Goal: Information Seeking & Learning: Learn about a topic

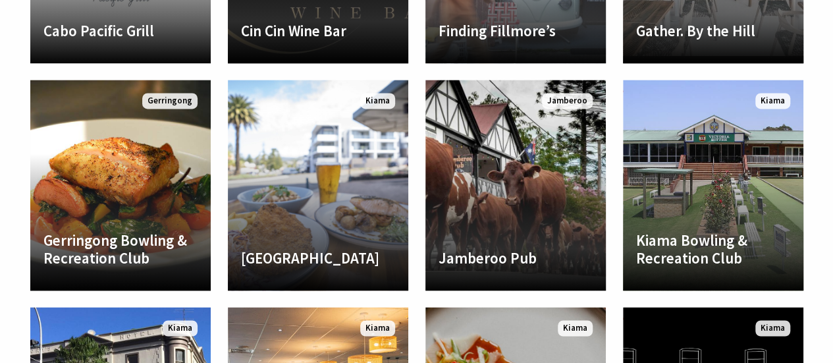
scroll to position [894, 0]
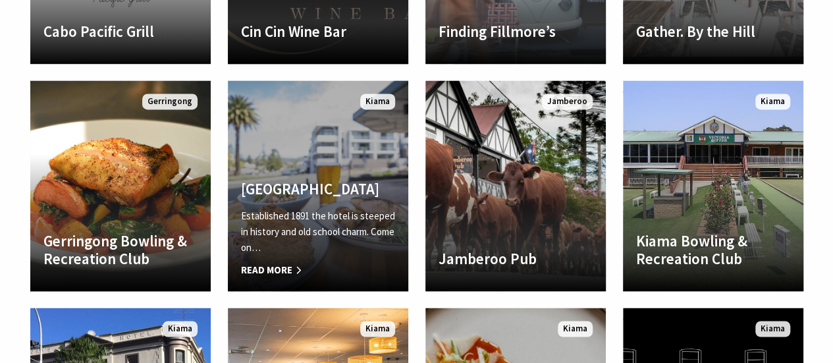
click at [375, 255] on p "Established 1891 the hotel is steeped in history and old school charm. Come on…" at bounding box center [318, 231] width 154 height 47
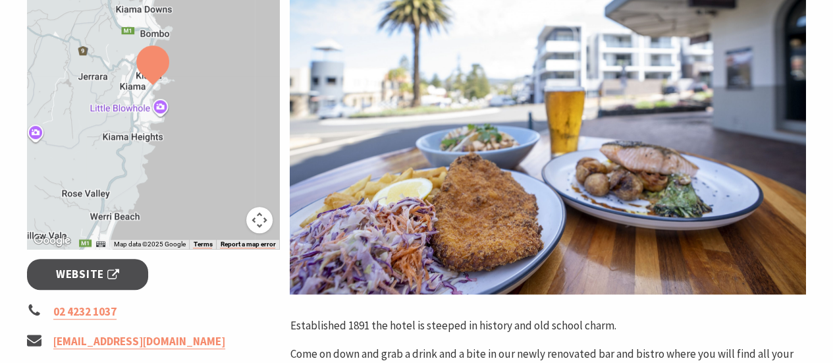
scroll to position [289, 0]
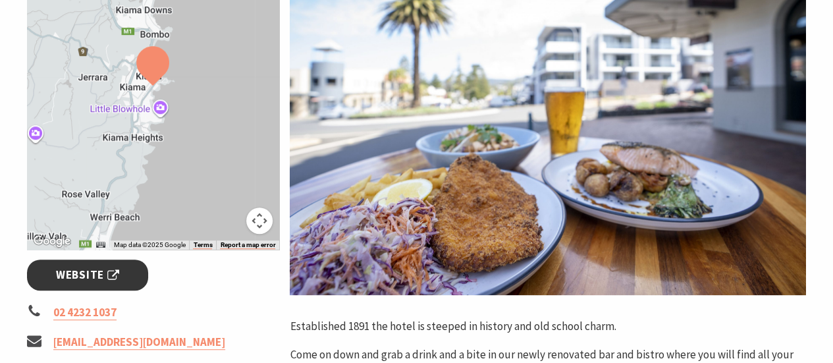
click at [117, 280] on span "Website" at bounding box center [87, 275] width 63 height 18
click at [192, 102] on div at bounding box center [153, 85] width 253 height 327
click at [197, 132] on div at bounding box center [153, 85] width 253 height 327
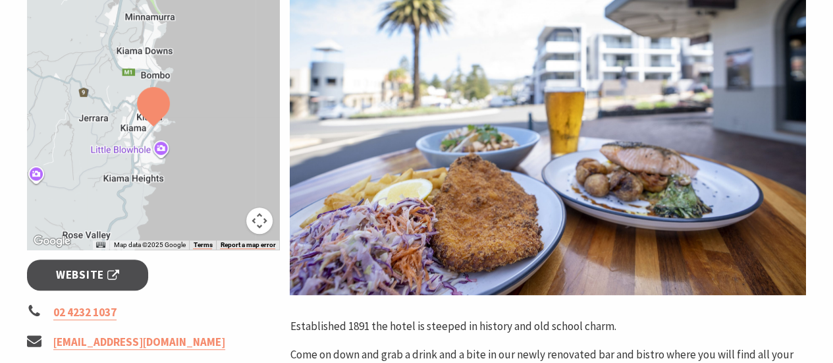
drag, startPoint x: 197, startPoint y: 132, endPoint x: 200, endPoint y: 181, distance: 49.4
click at [200, 181] on div at bounding box center [153, 85] width 253 height 327
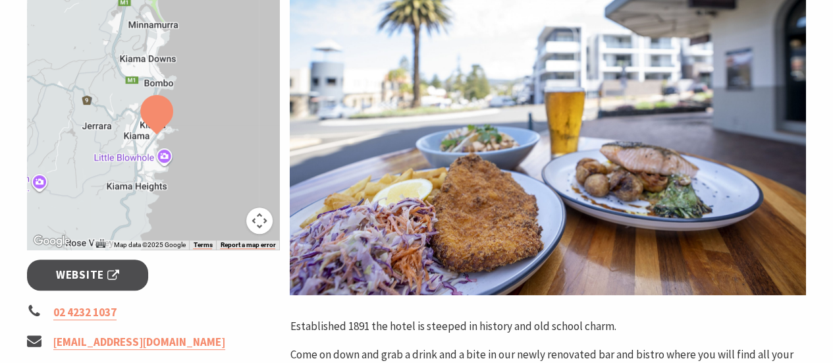
click at [157, 120] on img at bounding box center [156, 114] width 33 height 39
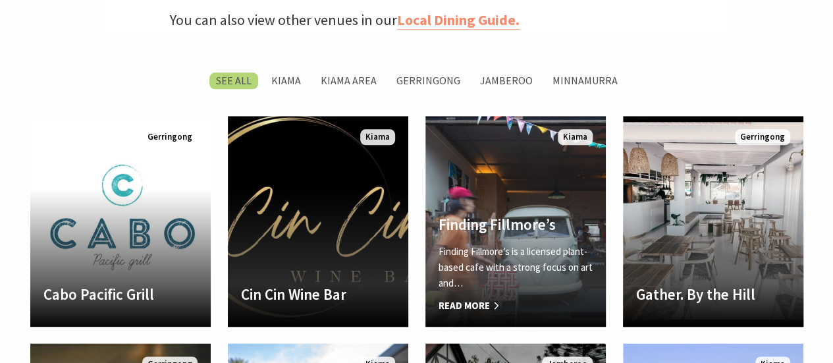
scroll to position [636, 0]
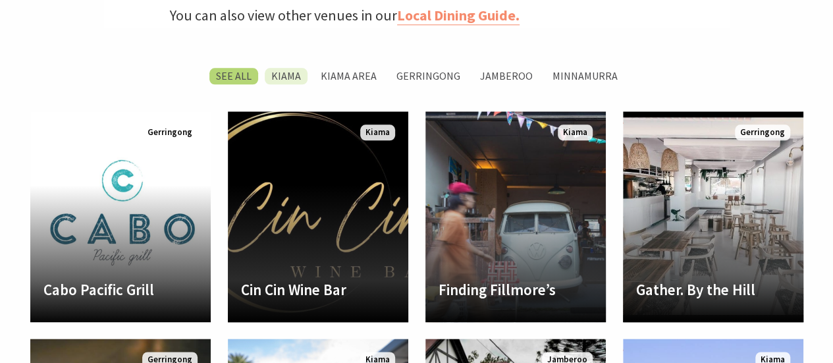
click at [296, 77] on label "Kiama" at bounding box center [286, 76] width 43 height 16
click at [0, 0] on input "Kiama" at bounding box center [0, 0] width 0 height 0
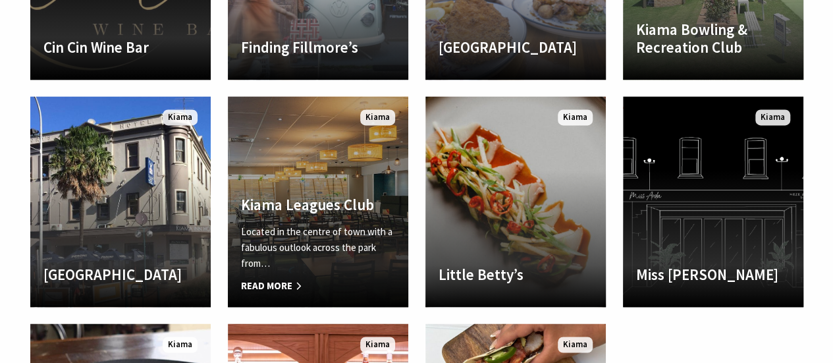
scroll to position [879, 0]
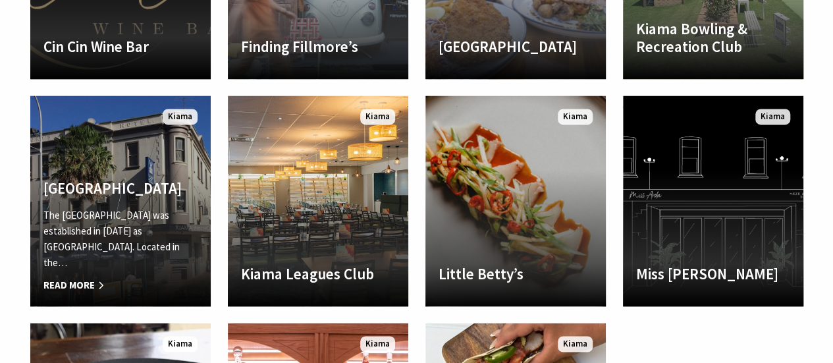
click at [158, 197] on h4 "[GEOGRAPHIC_DATA]" at bounding box center [120, 188] width 154 height 18
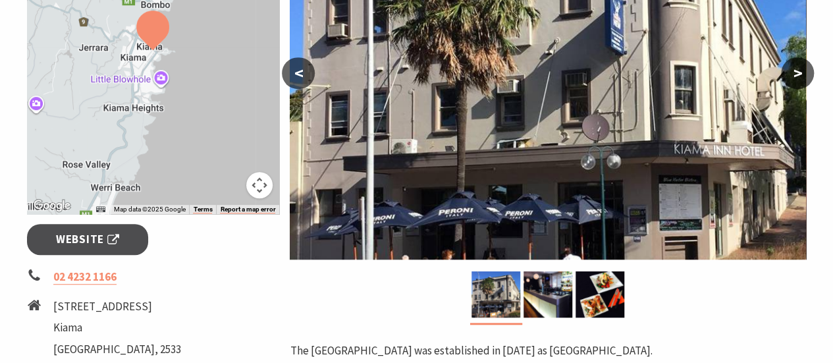
scroll to position [324, 0]
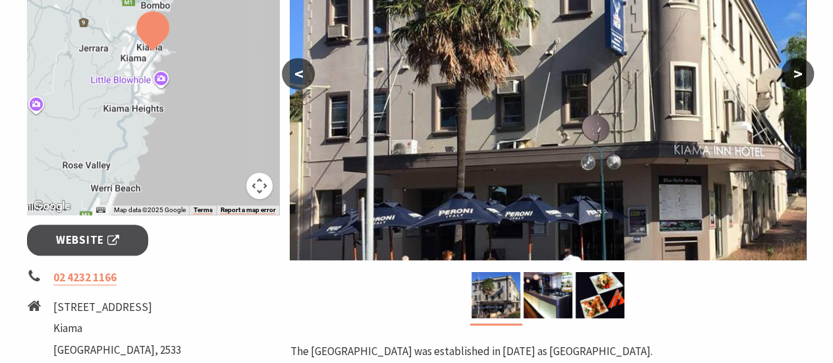
click at [506, 195] on img at bounding box center [548, 90] width 516 height 340
click at [804, 61] on button ">" at bounding box center [797, 74] width 33 height 32
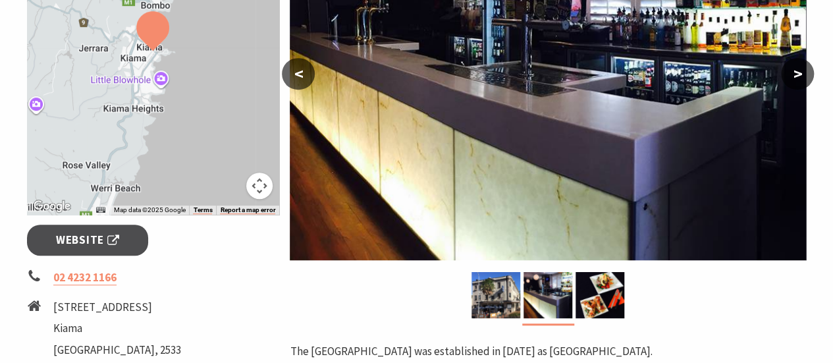
click at [804, 61] on button ">" at bounding box center [797, 74] width 33 height 32
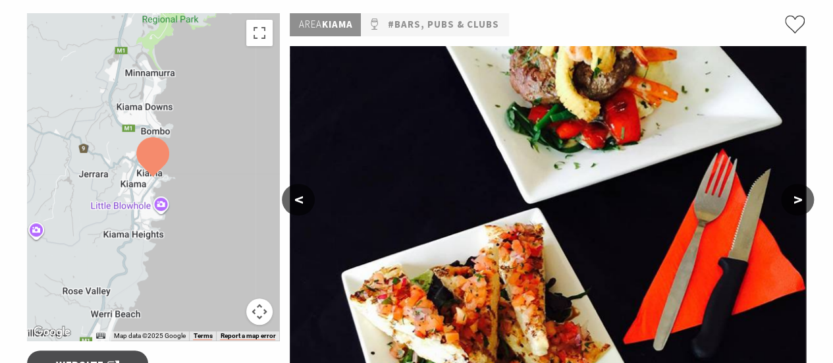
scroll to position [197, 0]
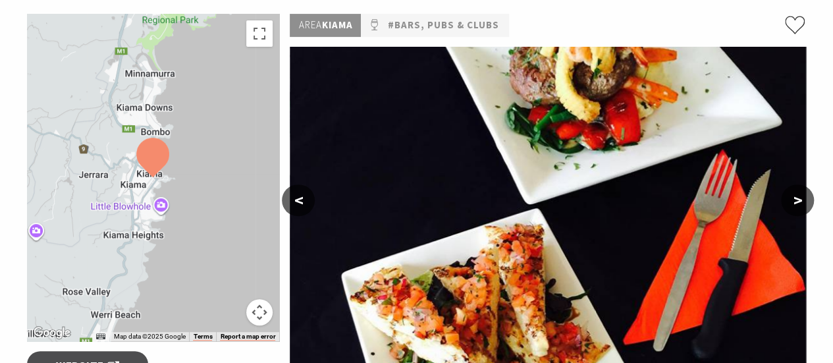
click at [800, 205] on button ">" at bounding box center [797, 200] width 33 height 32
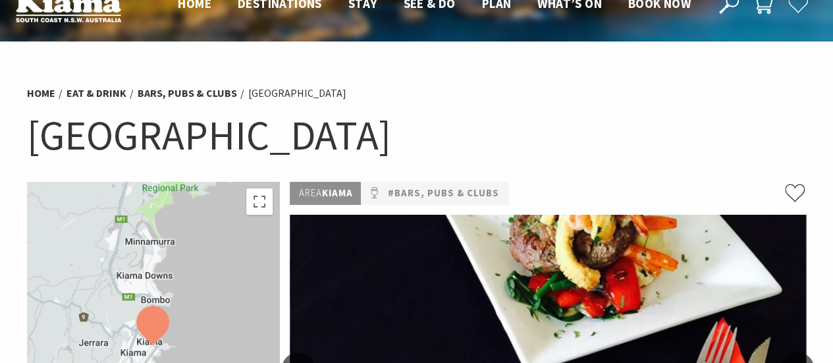
scroll to position [0, 0]
